Goal: Information Seeking & Learning: Understand process/instructions

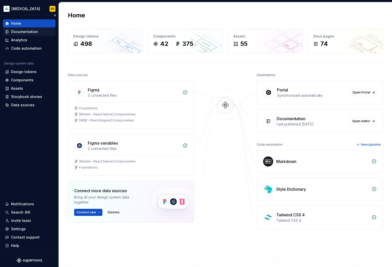
click at [19, 32] on div "Documentation" at bounding box center [24, 31] width 27 height 5
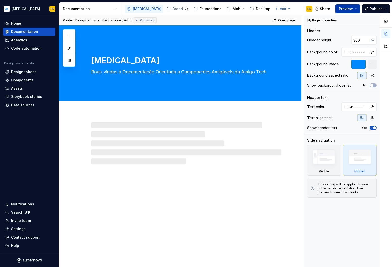
click at [357, 9] on button "Preview" at bounding box center [348, 8] width 25 height 9
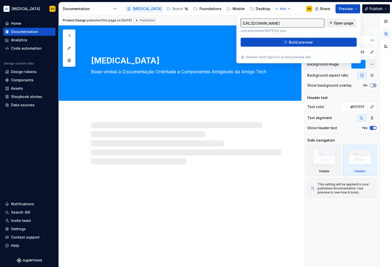
click at [340, 24] on span "Open page" at bounding box center [344, 23] width 20 height 5
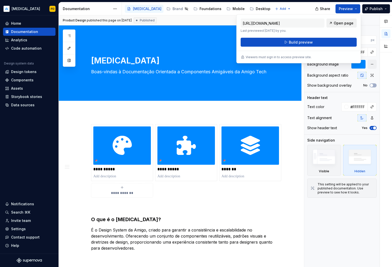
type textarea "*"
